Goal: Task Accomplishment & Management: Manage account settings

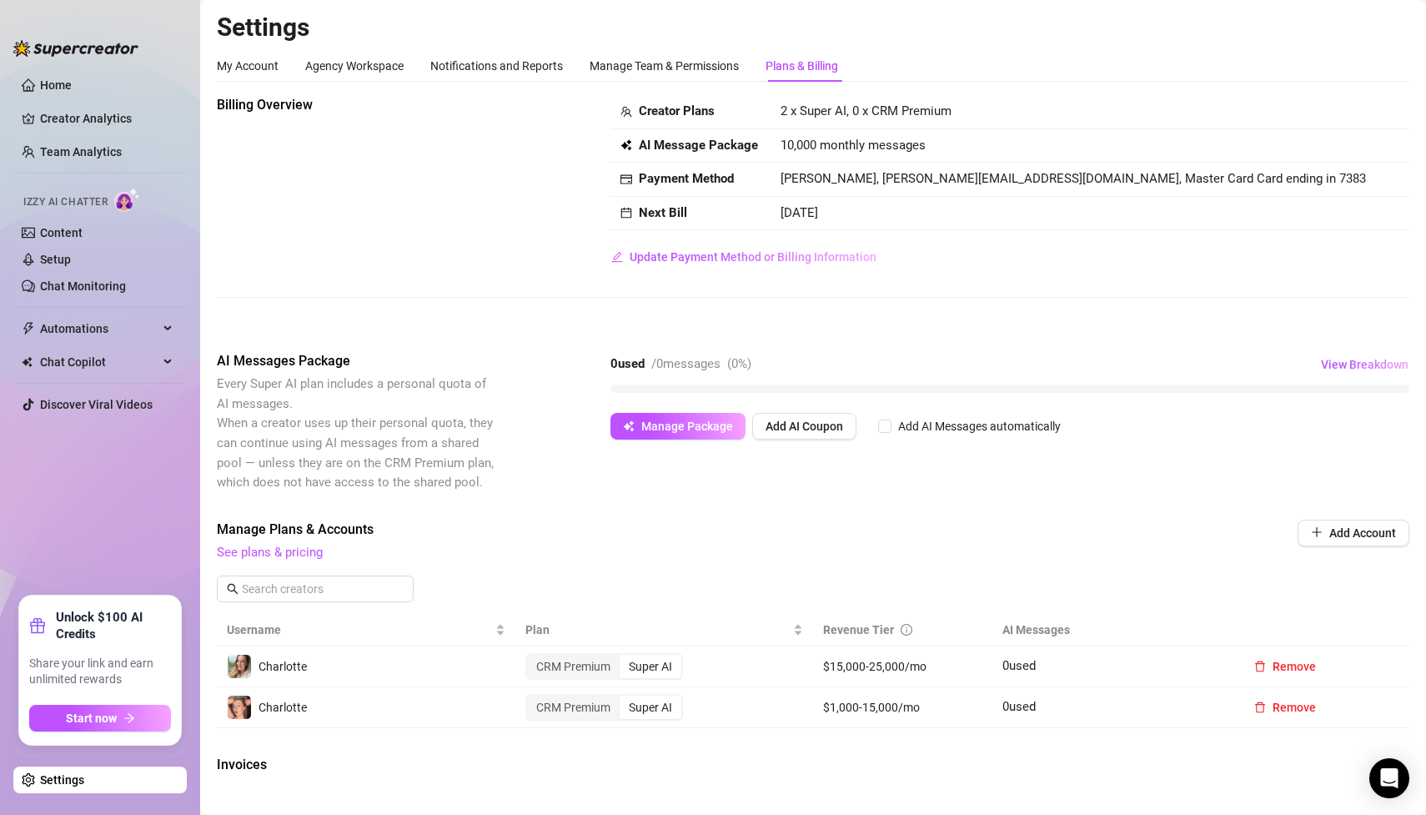
click at [84, 783] on link "Settings" at bounding box center [62, 779] width 44 height 13
click at [84, 777] on link "Settings" at bounding box center [62, 779] width 44 height 13
click at [764, 68] on div "My Account Agency Workspace Notifications and Reports Manage Team & Permissions…" at bounding box center [527, 66] width 621 height 32
click at [802, 52] on div "Plans & Billing" at bounding box center [802, 66] width 73 height 32
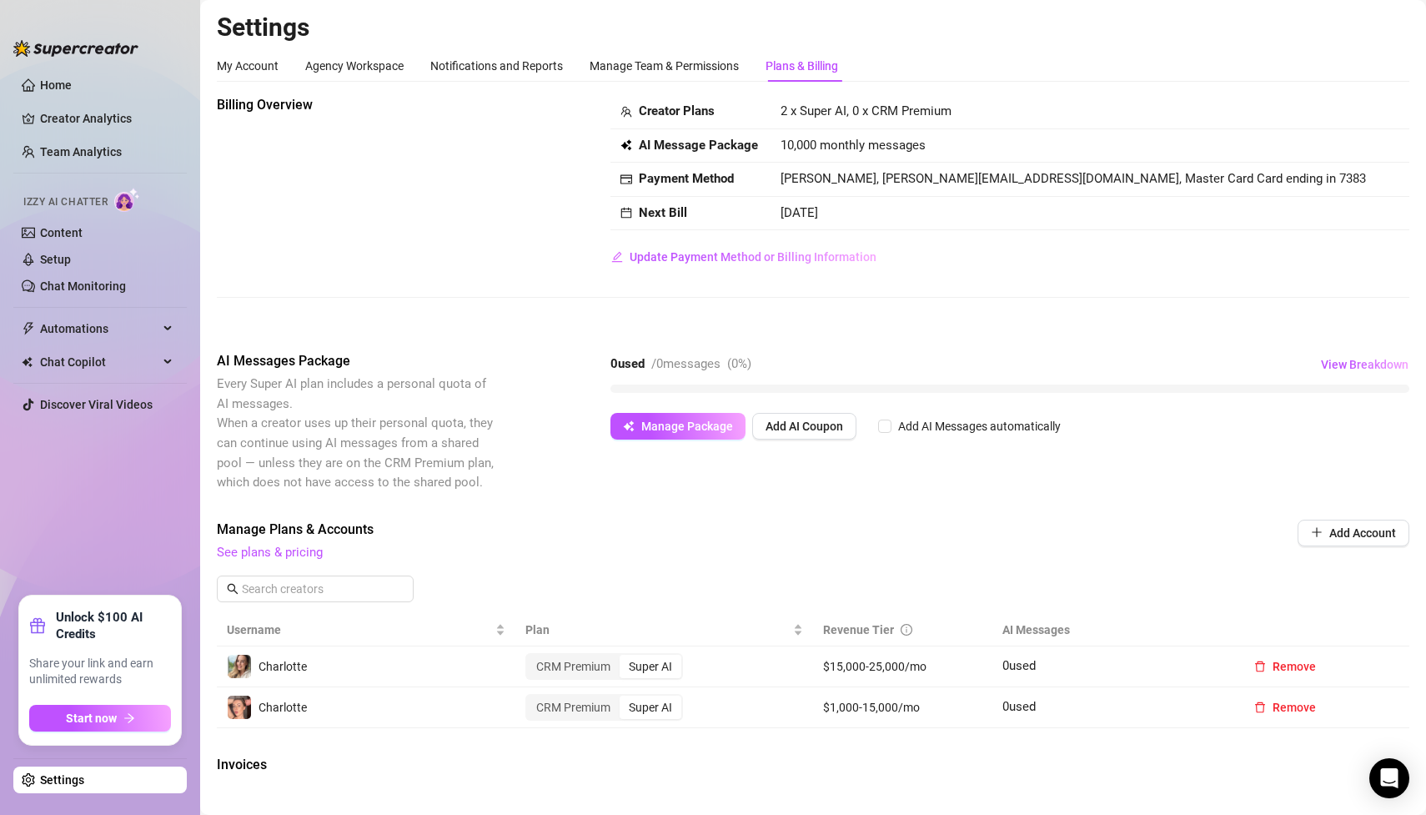
click at [665, 668] on div "Super AI" at bounding box center [651, 666] width 62 height 23
click at [624, 657] on input "Super AI" at bounding box center [624, 657] width 0 height 0
click at [591, 663] on div "CRM Premium" at bounding box center [573, 666] width 93 height 23
click at [531, 657] on input "CRM Premium" at bounding box center [531, 657] width 0 height 0
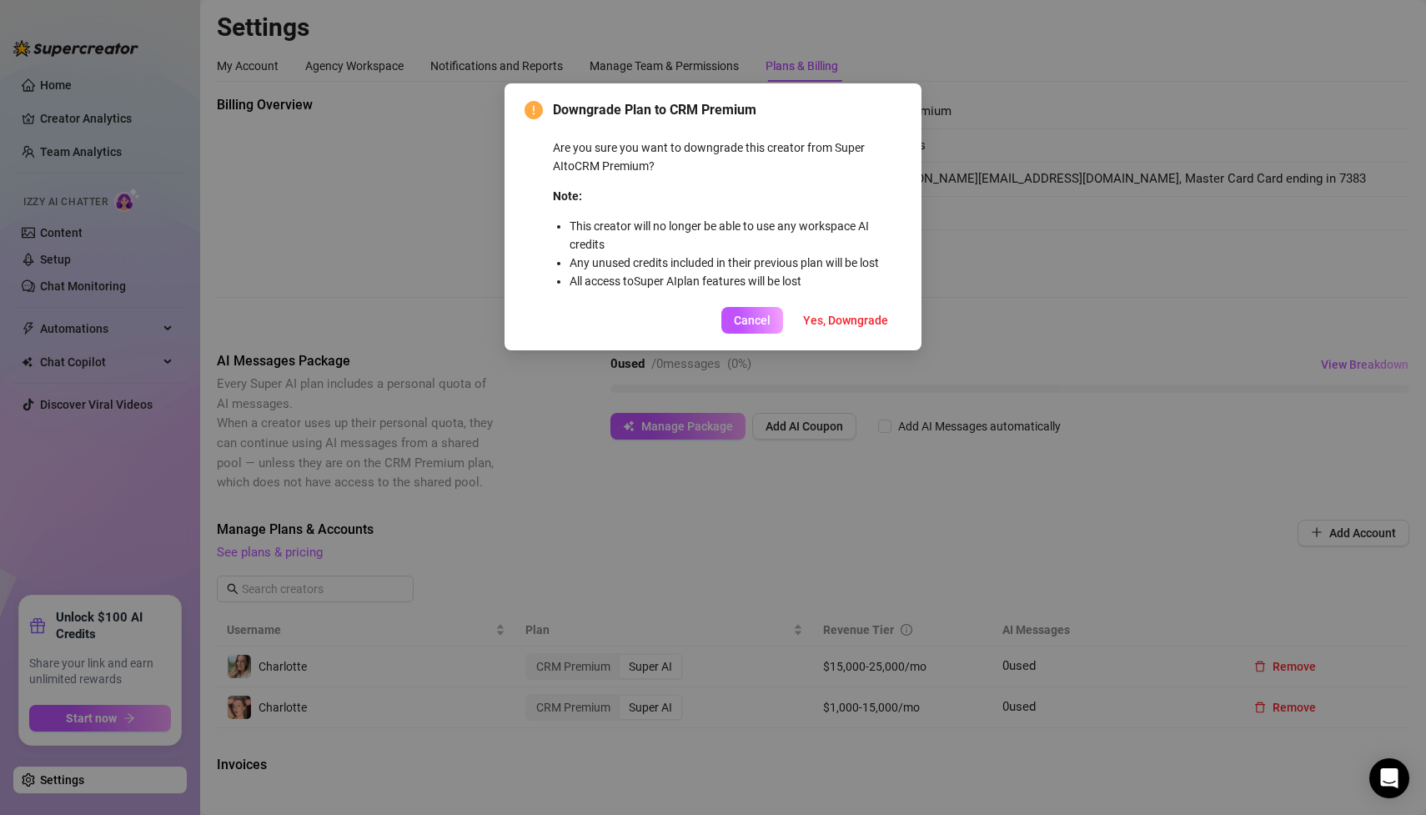
click at [1060, 317] on div "Downgrade Plan to CRM Premium Are you sure you want to downgrade this creator f…" at bounding box center [713, 407] width 1426 height 815
click at [742, 329] on button "Cancel" at bounding box center [753, 320] width 62 height 27
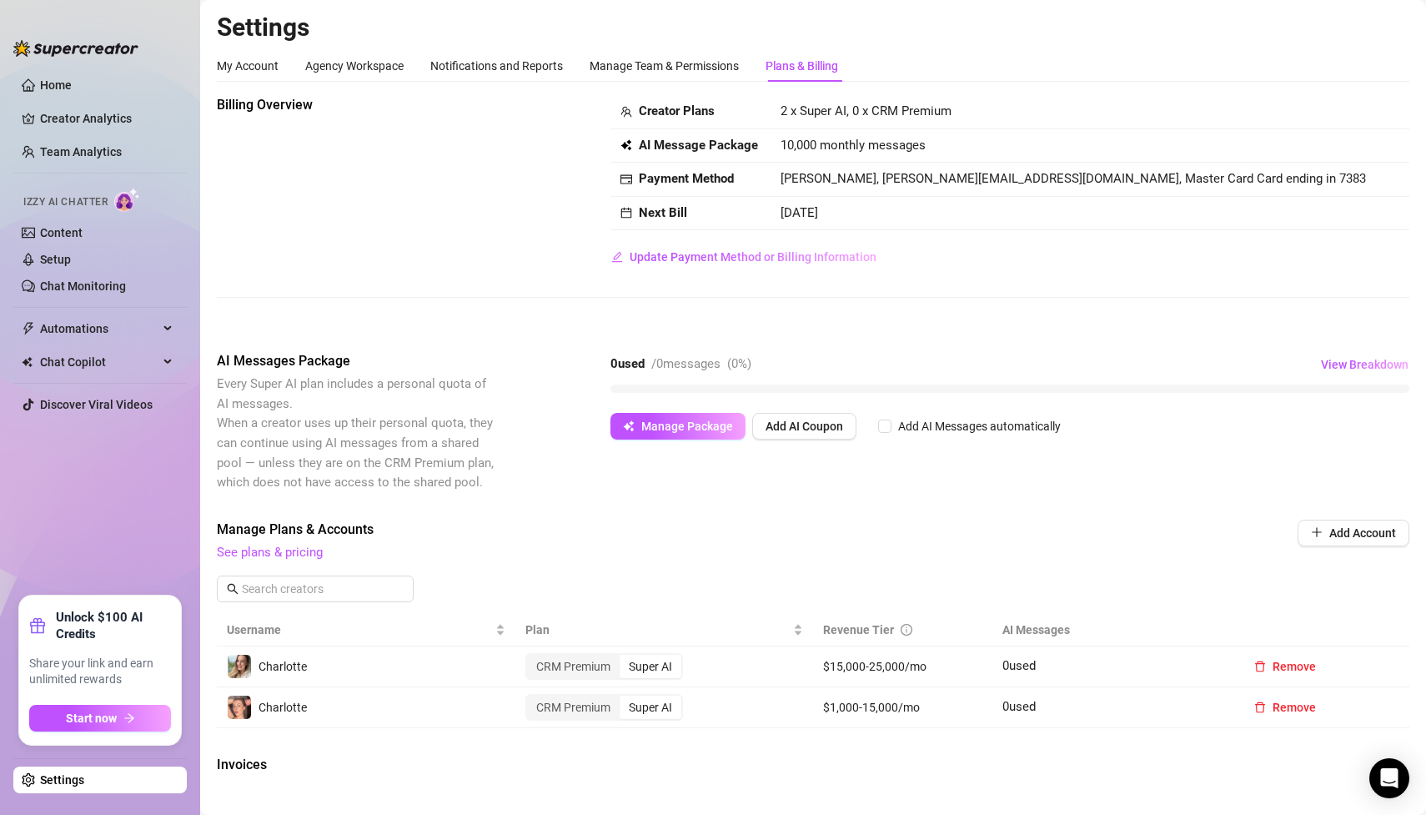
click at [808, 59] on div "Plans & Billing" at bounding box center [802, 66] width 73 height 18
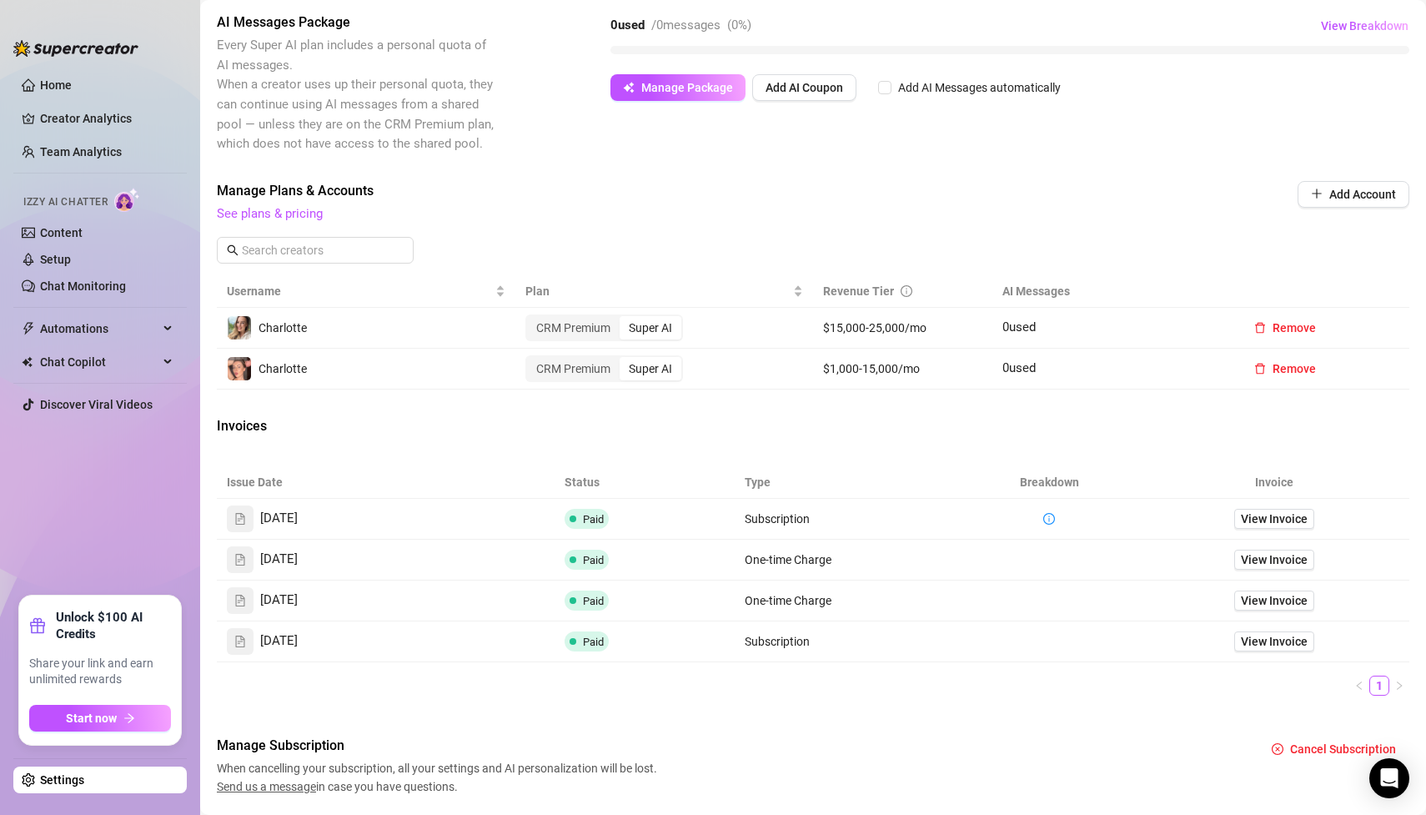
scroll to position [385, 0]
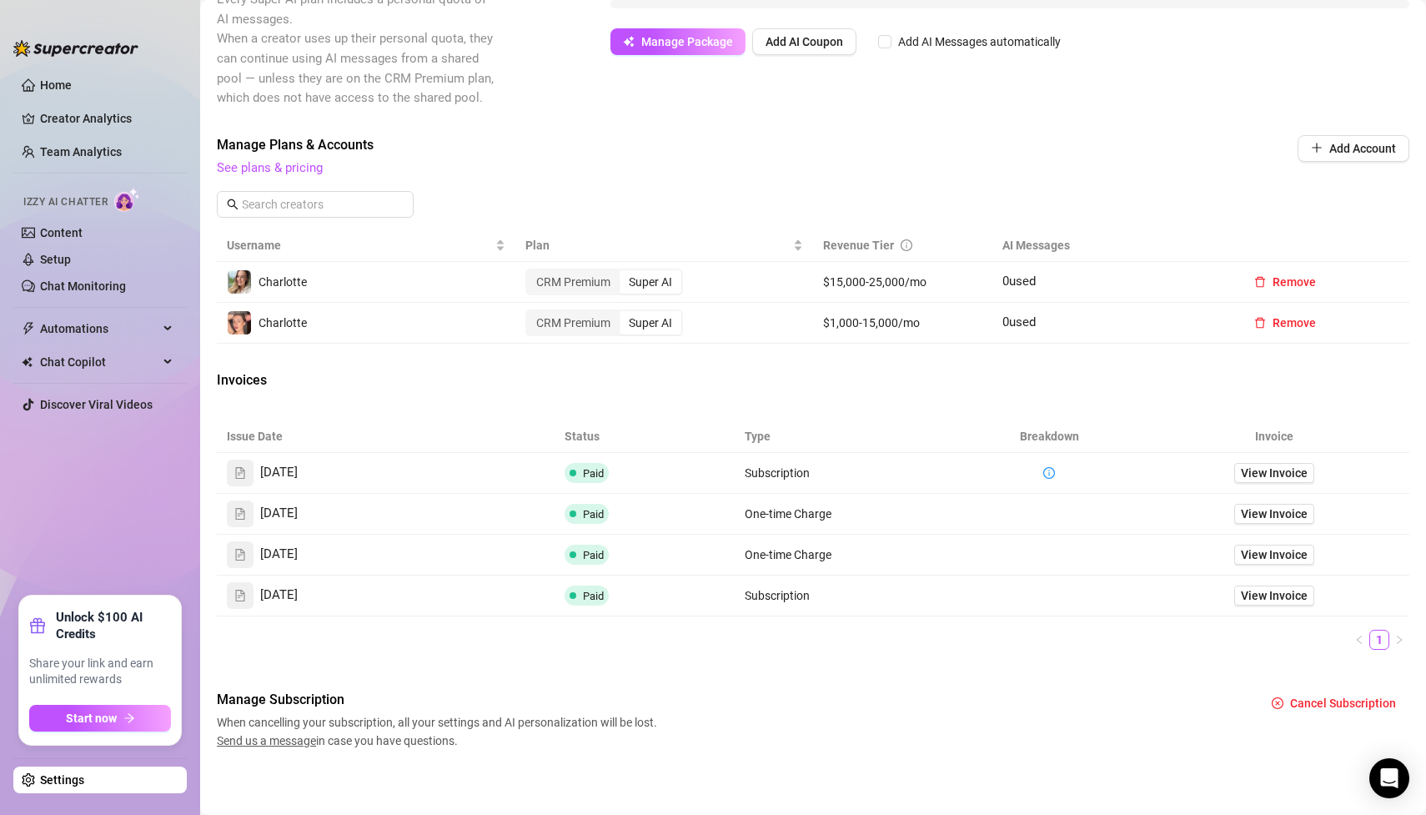
click at [1071, 698] on div "Manage Subscription When cancelling your subscription, all your settings and AI…" at bounding box center [813, 720] width 1193 height 60
click at [732, 135] on span "Manage Plans & Accounts" at bounding box center [701, 145] width 968 height 20
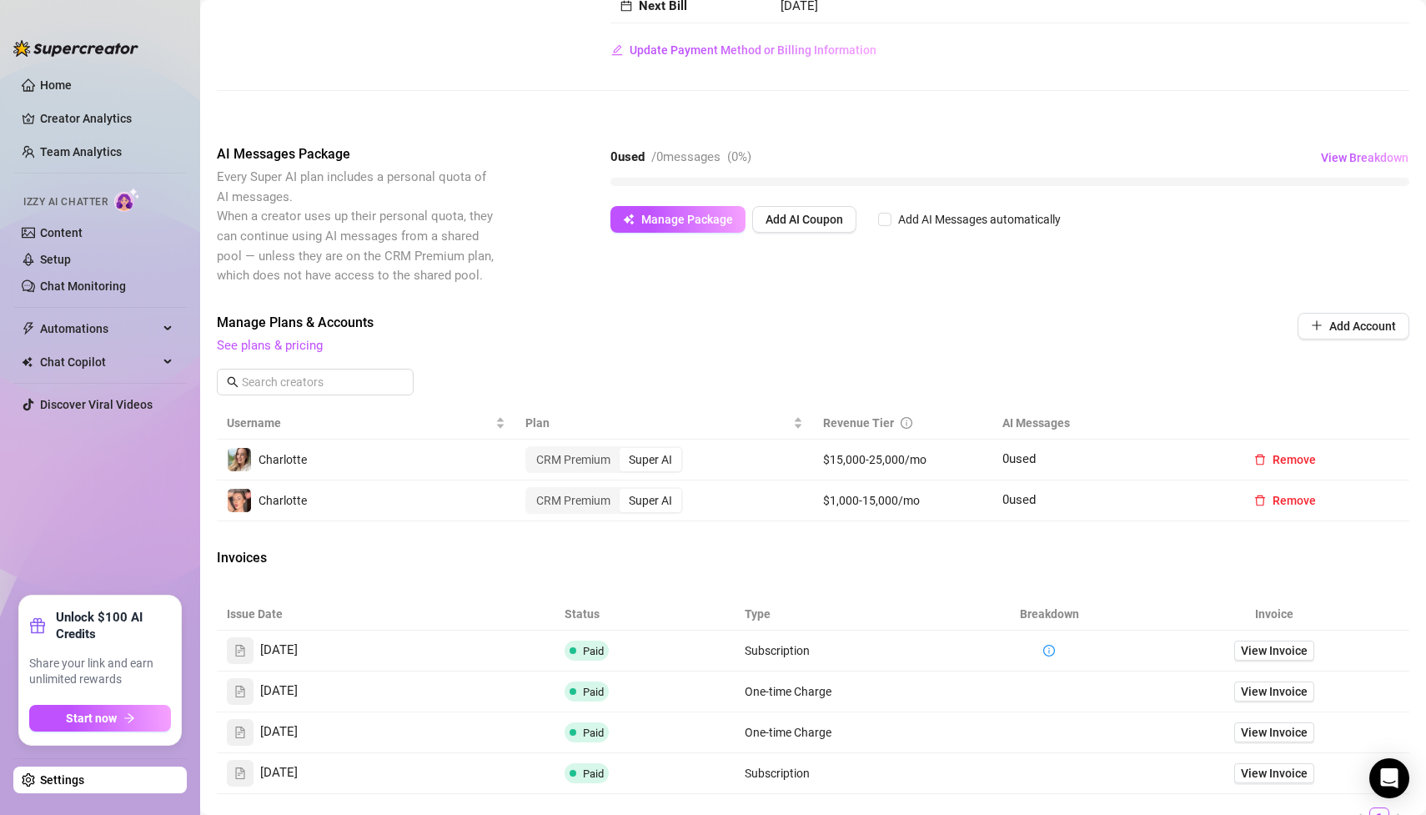
scroll to position [213, 0]
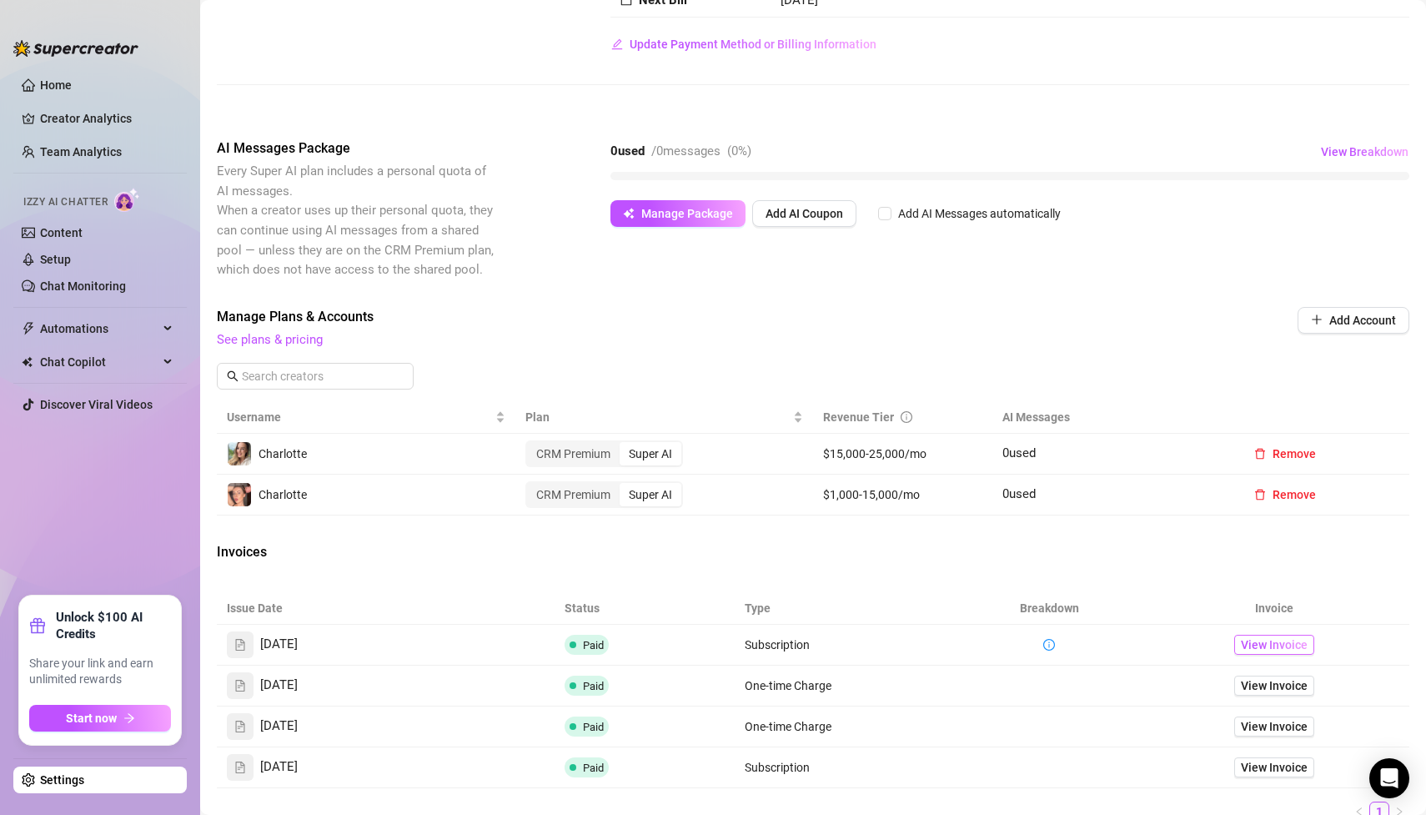
click at [1272, 641] on span "View Invoice" at bounding box center [1274, 645] width 67 height 18
click at [94, 120] on link "Creator Analytics" at bounding box center [106, 118] width 133 height 27
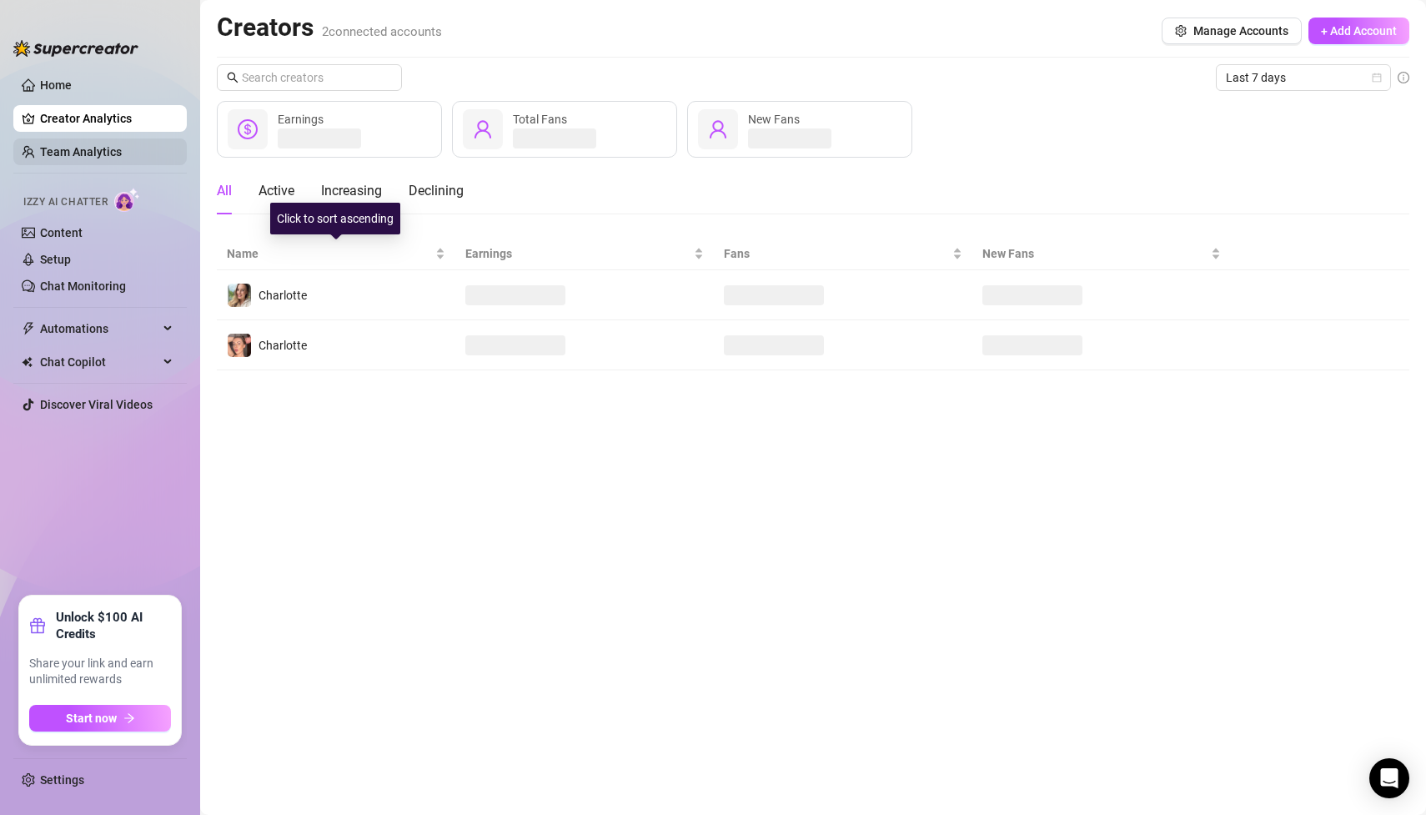
click at [122, 153] on link "Team Analytics" at bounding box center [81, 151] width 82 height 13
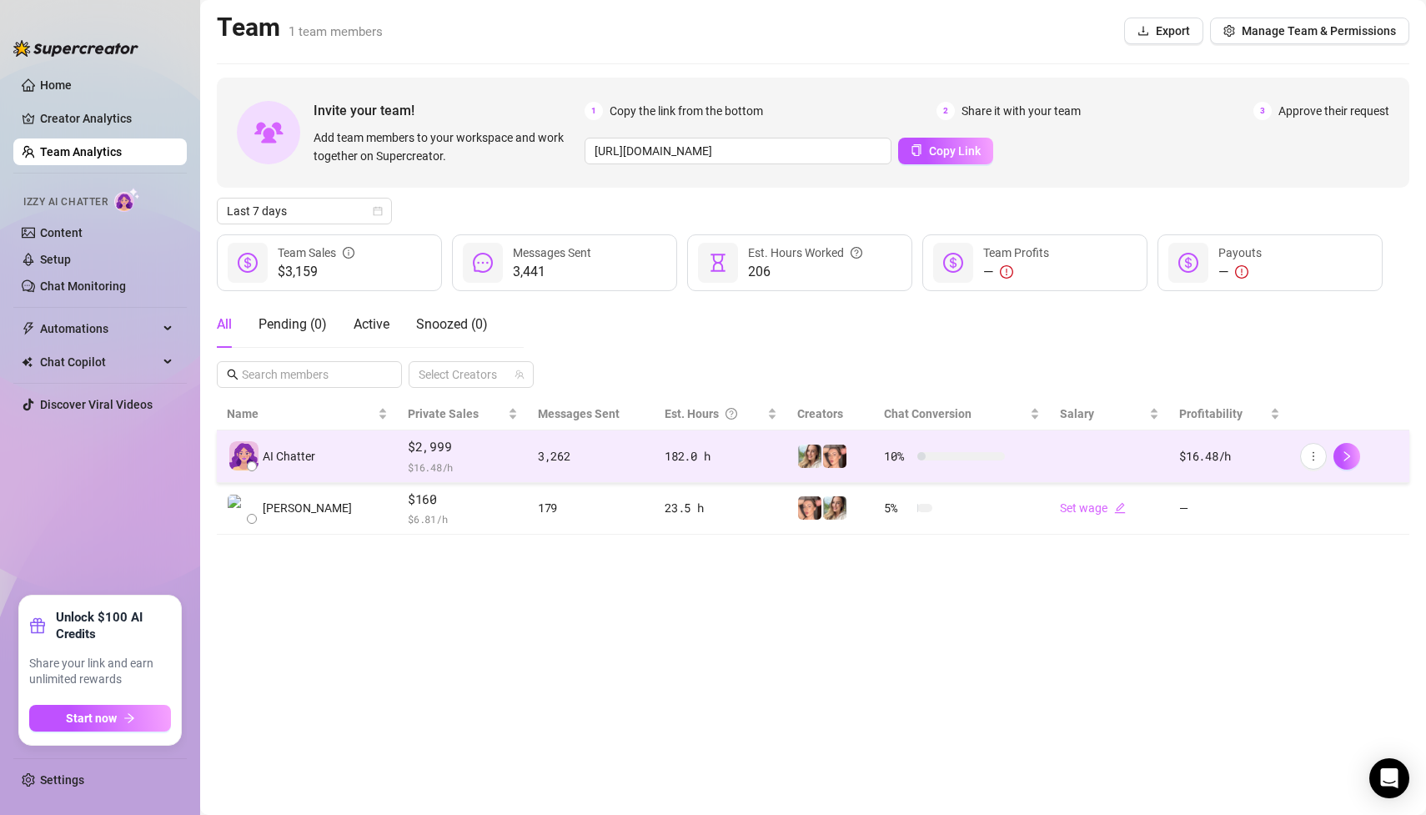
click at [327, 458] on div "AI Chatter" at bounding box center [307, 455] width 161 height 29
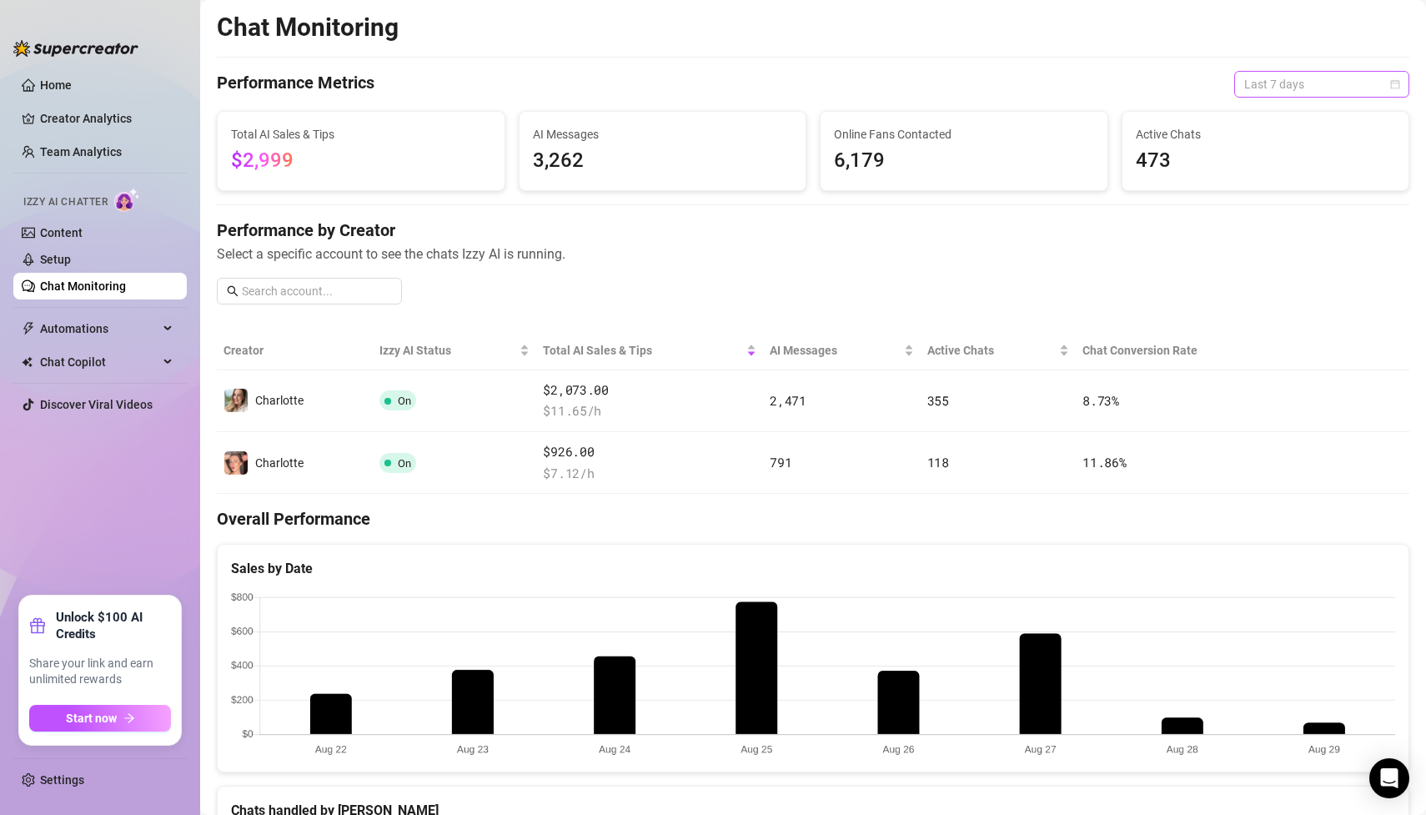
click at [1264, 89] on span "Last 7 days" at bounding box center [1322, 84] width 155 height 25
click at [1270, 172] on div "Last 30 days" at bounding box center [1322, 171] width 148 height 18
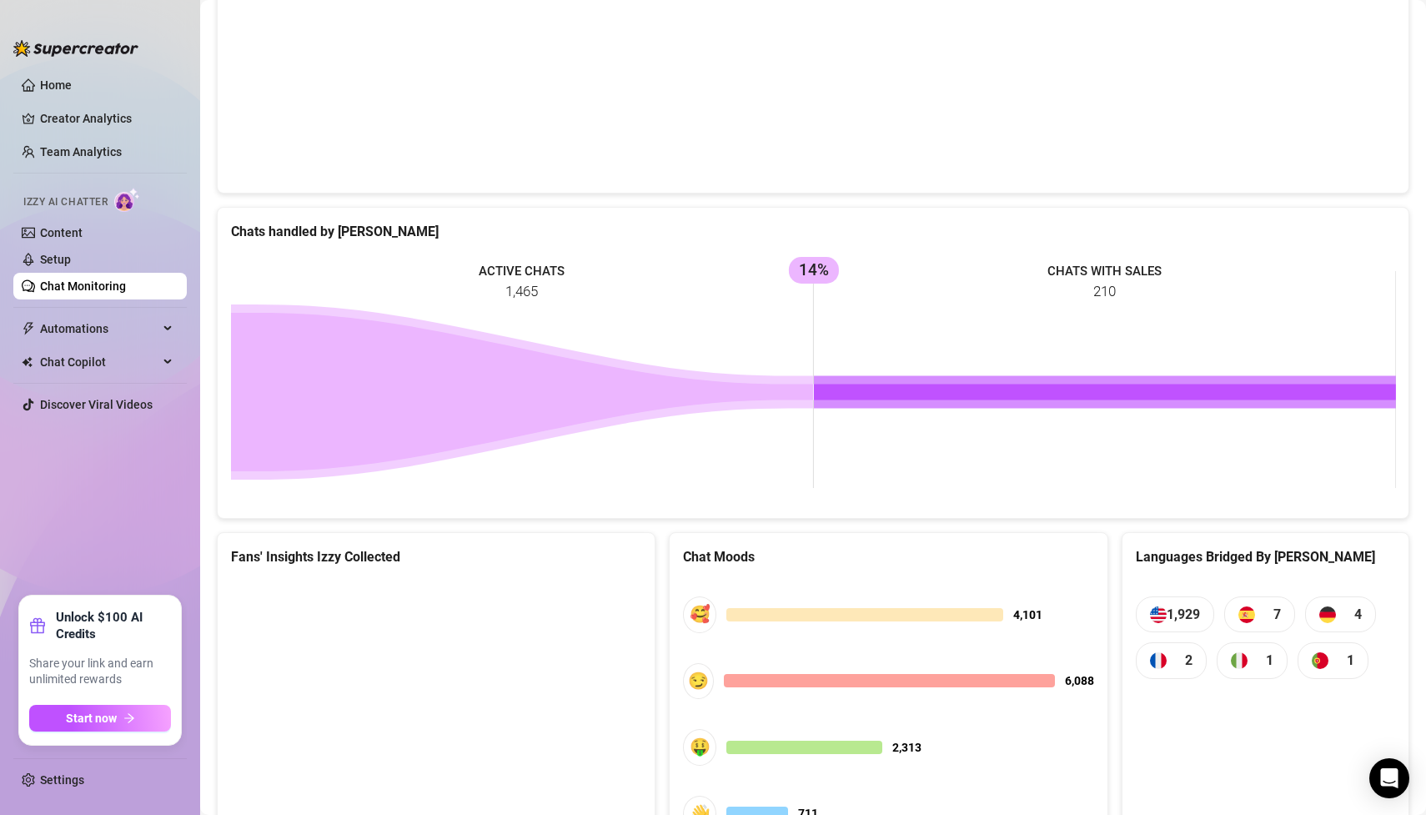
scroll to position [668, 0]
